Goal: Task Accomplishment & Management: Use online tool/utility

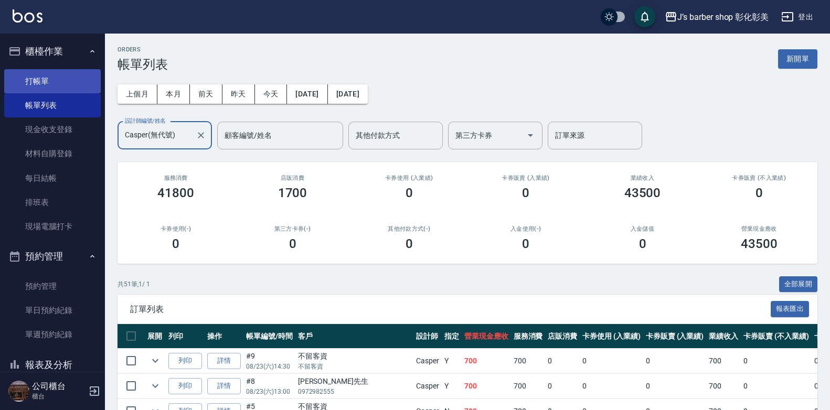
click at [62, 72] on link "打帳單" at bounding box center [52, 81] width 97 height 24
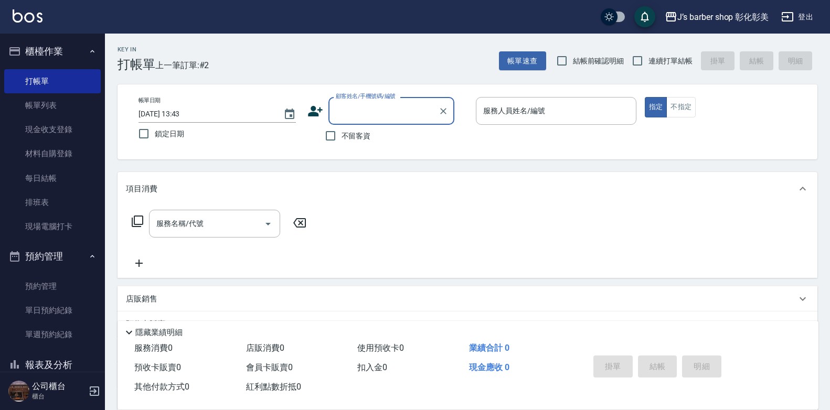
click at [182, 115] on input "[DATE] 13:43" at bounding box center [205, 113] width 134 height 17
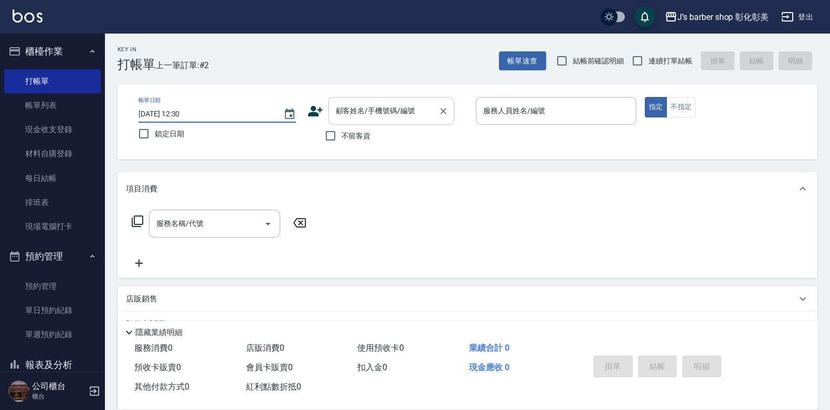
type input "[DATE] 12:30"
click at [349, 104] on input "顧客姓名/手機號碼/編號" at bounding box center [383, 111] width 101 height 18
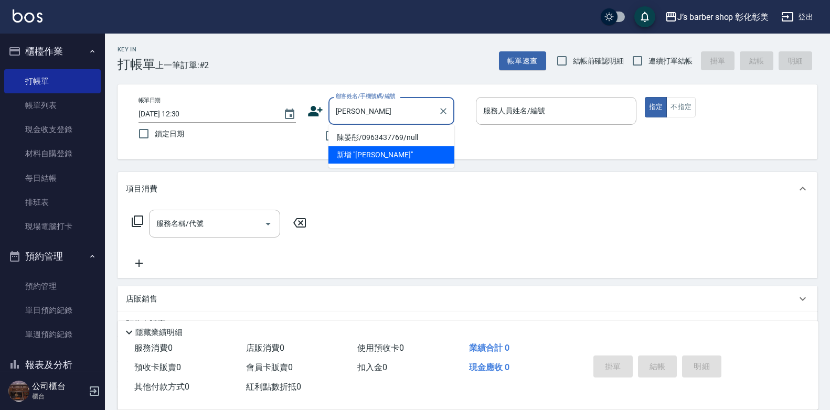
click at [367, 139] on li "陳晏彤/0963437769/null" at bounding box center [391, 137] width 126 height 17
type input "陳晏彤/0963437769/null"
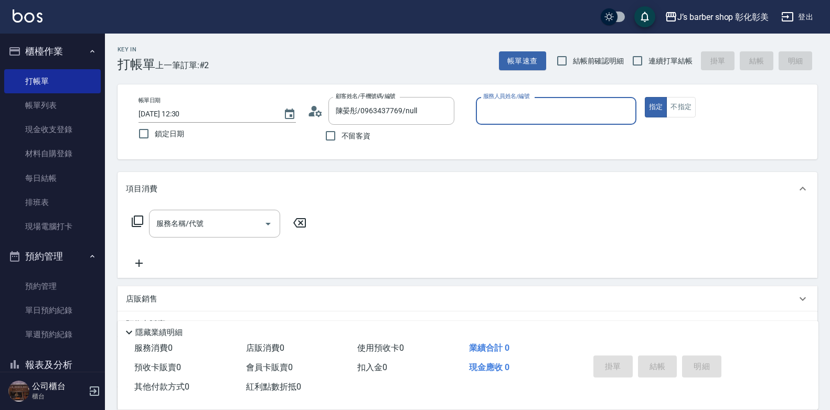
click at [538, 115] on input "服務人員姓名/編號" at bounding box center [555, 111] width 151 height 18
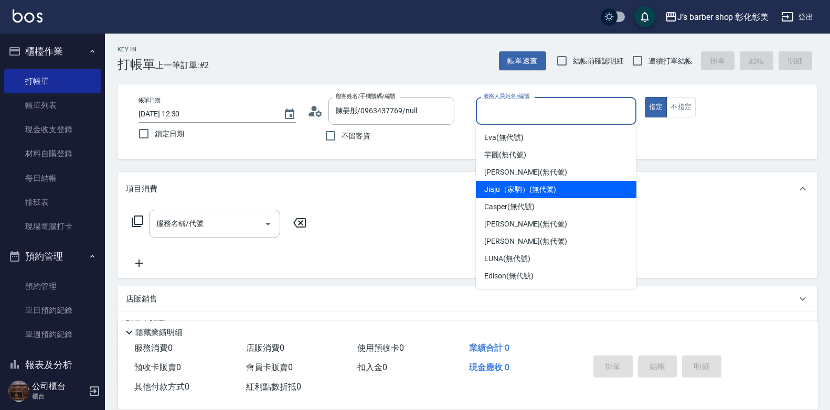
click at [527, 193] on span "Jiaju（家駒） (無代號)" at bounding box center [520, 189] width 72 height 11
type input "Jiaju（家駒）(無代號)"
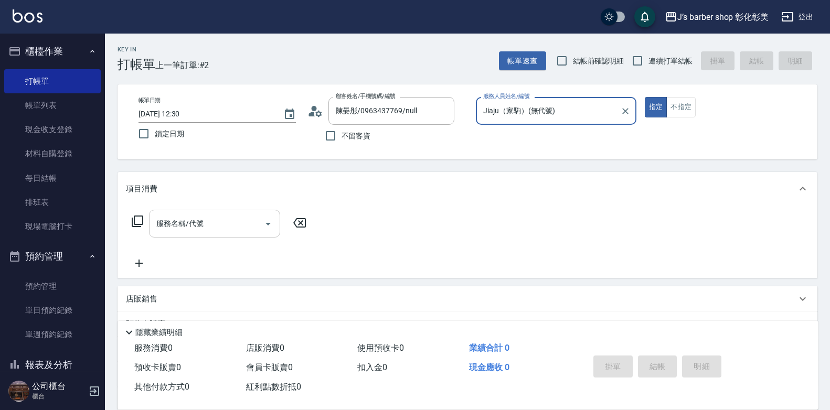
click at [193, 229] on div "服務名稱/代號 服務名稱/代號" at bounding box center [214, 224] width 131 height 28
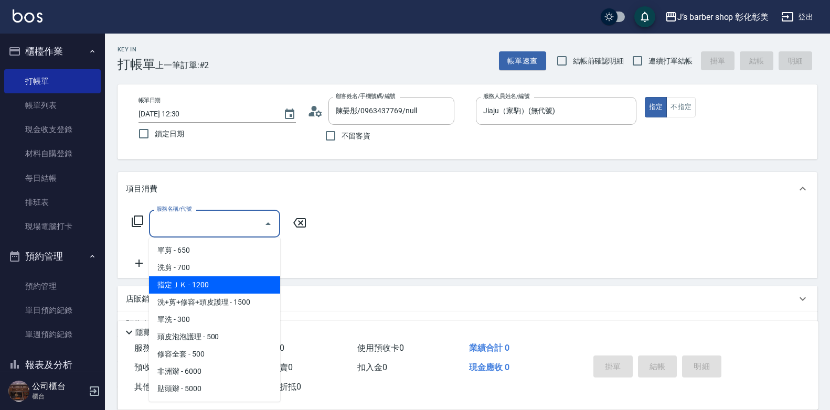
click at [203, 280] on span "指定ＪＫ - 1200" at bounding box center [214, 284] width 131 height 17
type input "指定ＪＫ(102)"
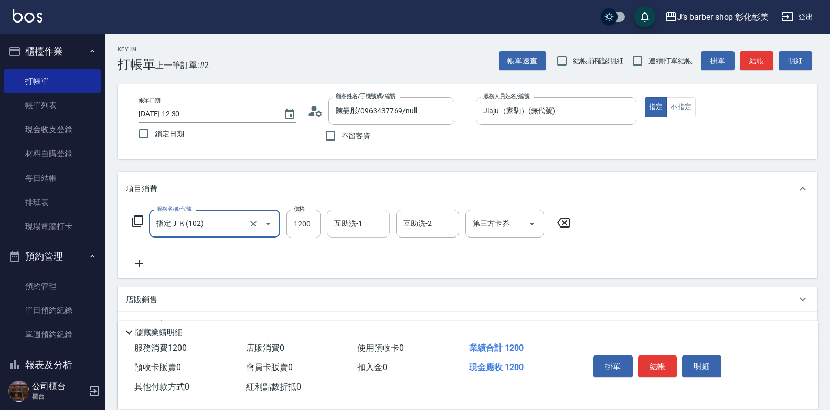
click at [351, 226] on div "互助洗-1 互助洗-1" at bounding box center [358, 224] width 63 height 28
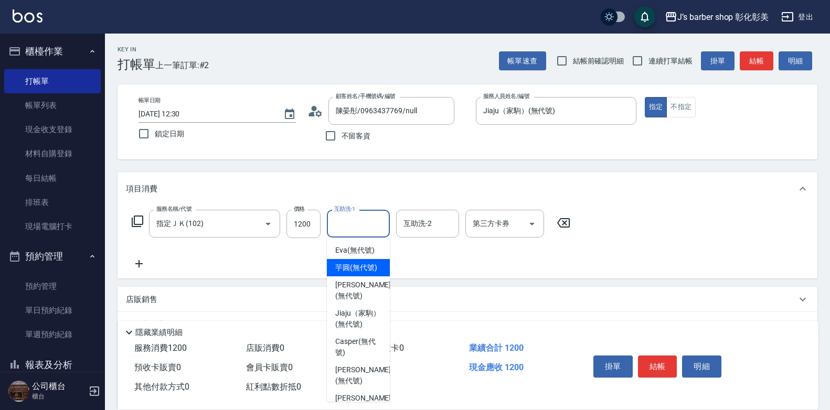
click at [364, 261] on div "芋圓 (無代號)" at bounding box center [358, 267] width 63 height 17
type input "芋圓(無代號)"
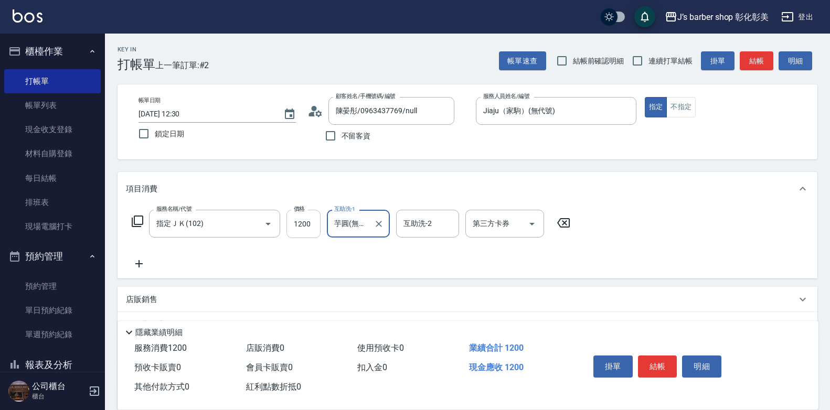
click at [305, 222] on input "1200" at bounding box center [303, 224] width 34 height 28
type input "2400"
click at [657, 358] on button "結帳" at bounding box center [657, 367] width 39 height 22
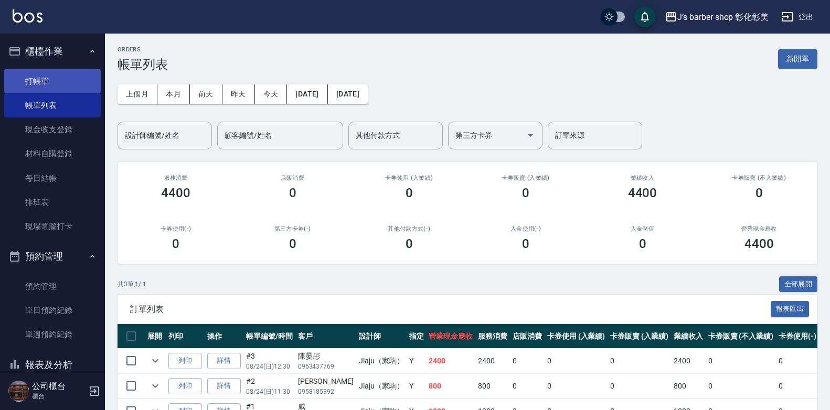
click at [62, 74] on link "打帳單" at bounding box center [52, 81] width 97 height 24
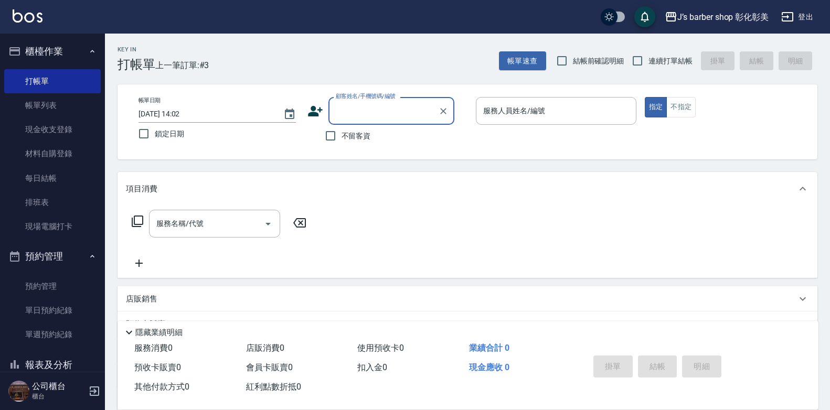
click at [181, 111] on input "[DATE] 14:02" at bounding box center [205, 113] width 134 height 17
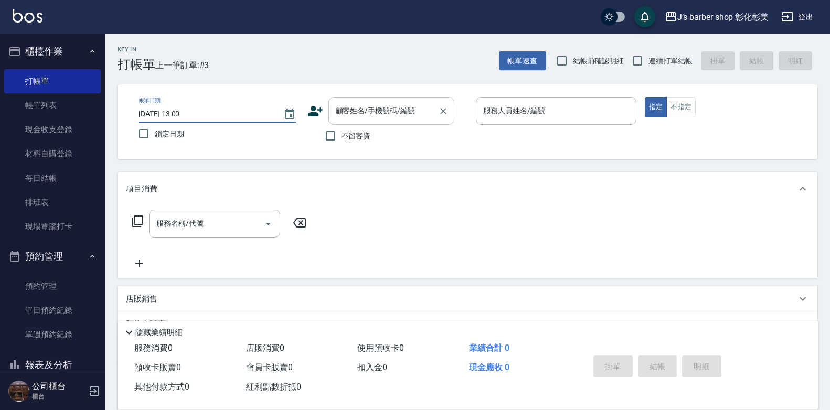
type input "[DATE] 13:00"
click at [338, 113] on div "顧客姓名/手機號碼/編號 顧客姓名/手機號碼/編號" at bounding box center [391, 111] width 126 height 28
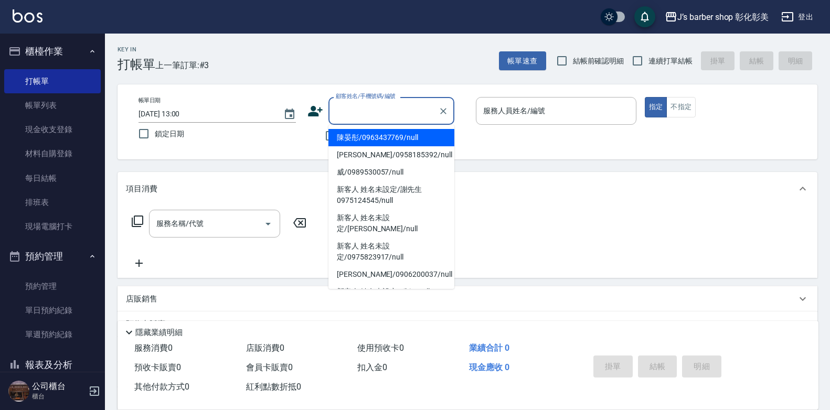
type input "v"
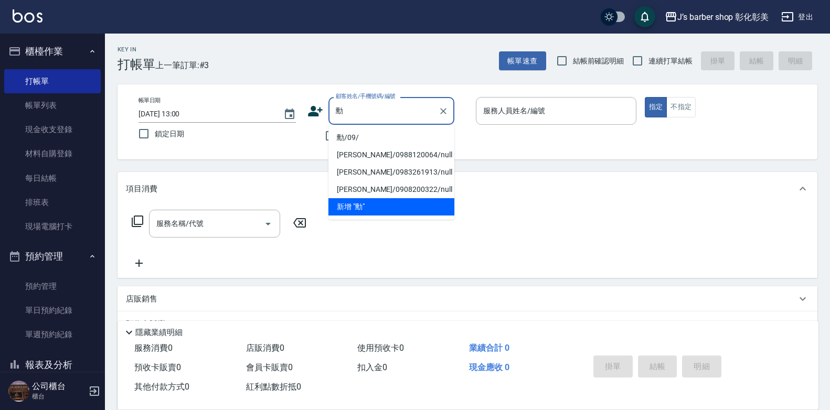
click at [411, 141] on li "勳/09/" at bounding box center [391, 137] width 126 height 17
type input "勳/09/"
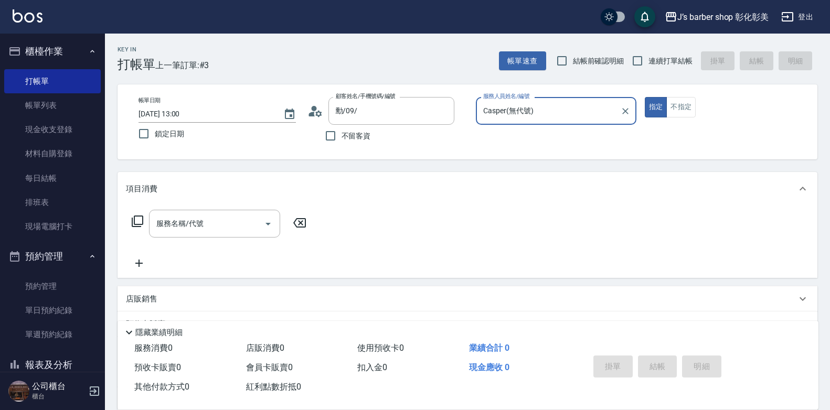
type input "Casper(無代號)"
click at [220, 216] on input "服務名稱/代號" at bounding box center [207, 224] width 106 height 18
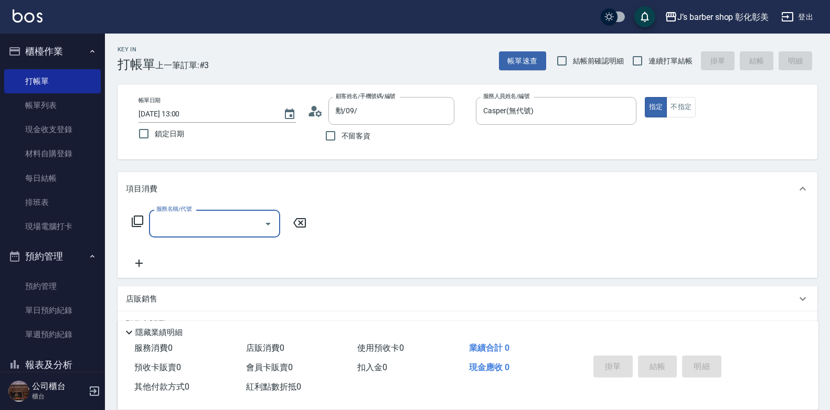
click at [219, 216] on input "服務名稱/代號" at bounding box center [207, 224] width 106 height 18
click at [205, 230] on input "服務名稱/代號" at bounding box center [207, 224] width 106 height 18
click at [210, 228] on input "服務名稱/代號" at bounding box center [207, 224] width 106 height 18
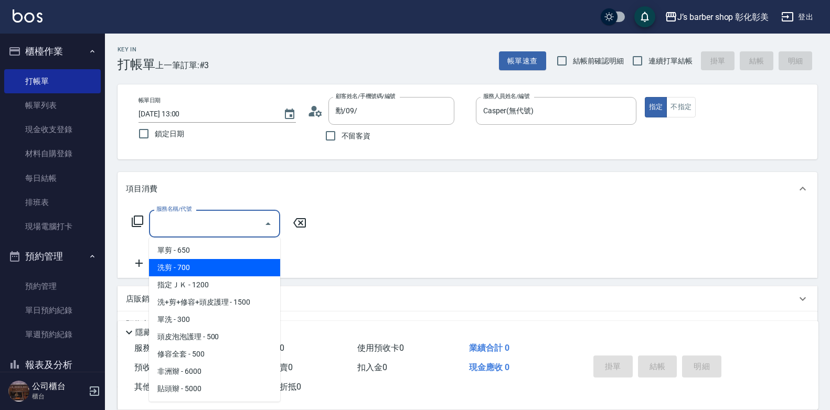
click at [208, 271] on span "洗剪 - 700" at bounding box center [214, 267] width 131 height 17
type input "洗剪(101)"
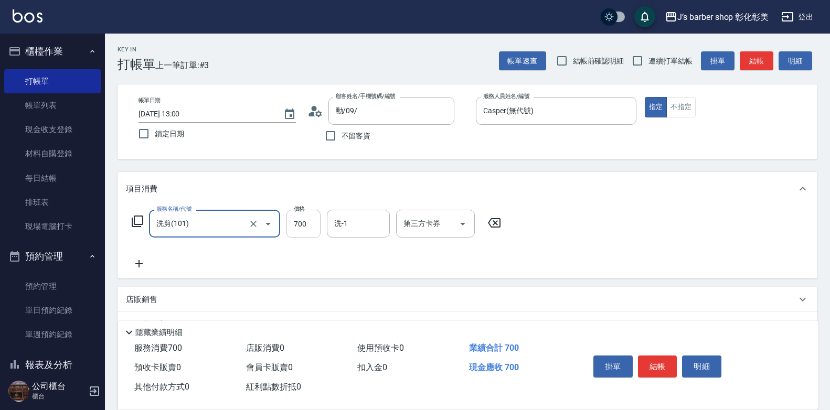
click at [309, 226] on input "700" at bounding box center [303, 224] width 34 height 28
type input "600"
click at [655, 356] on button "結帳" at bounding box center [657, 367] width 39 height 22
